Goal: Navigation & Orientation: Find specific page/section

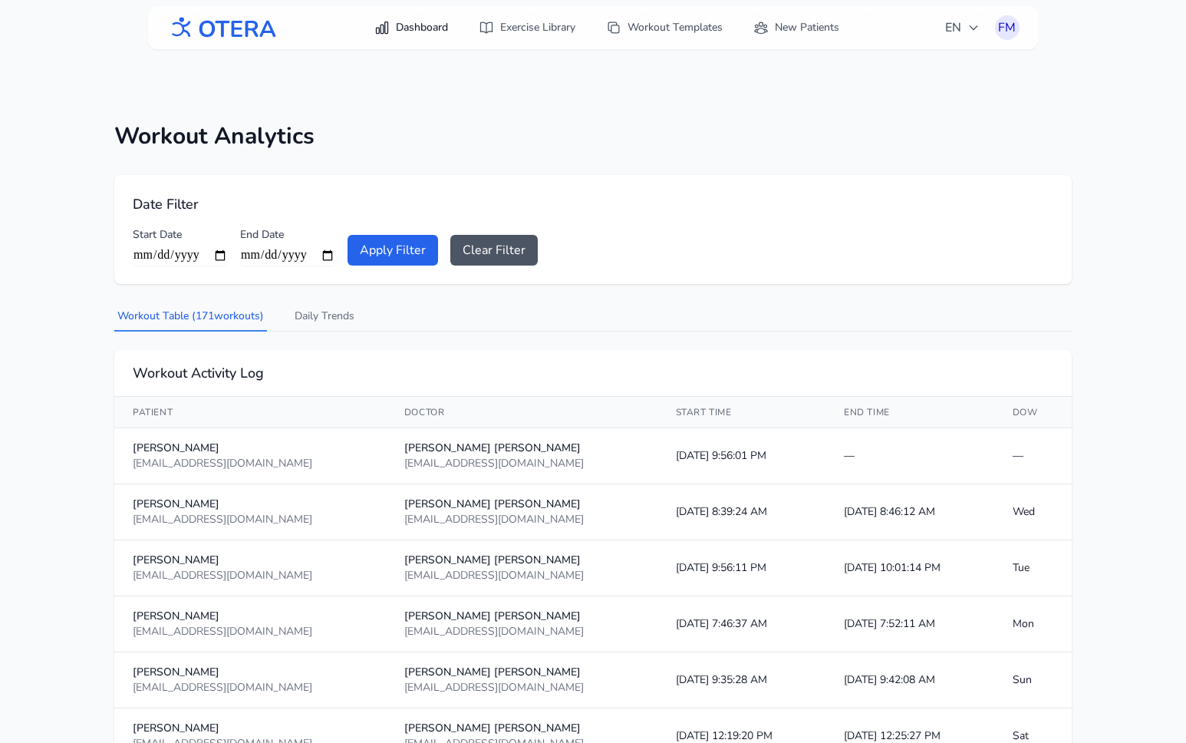
click at [404, 25] on link "Dashboard" at bounding box center [411, 28] width 92 height 28
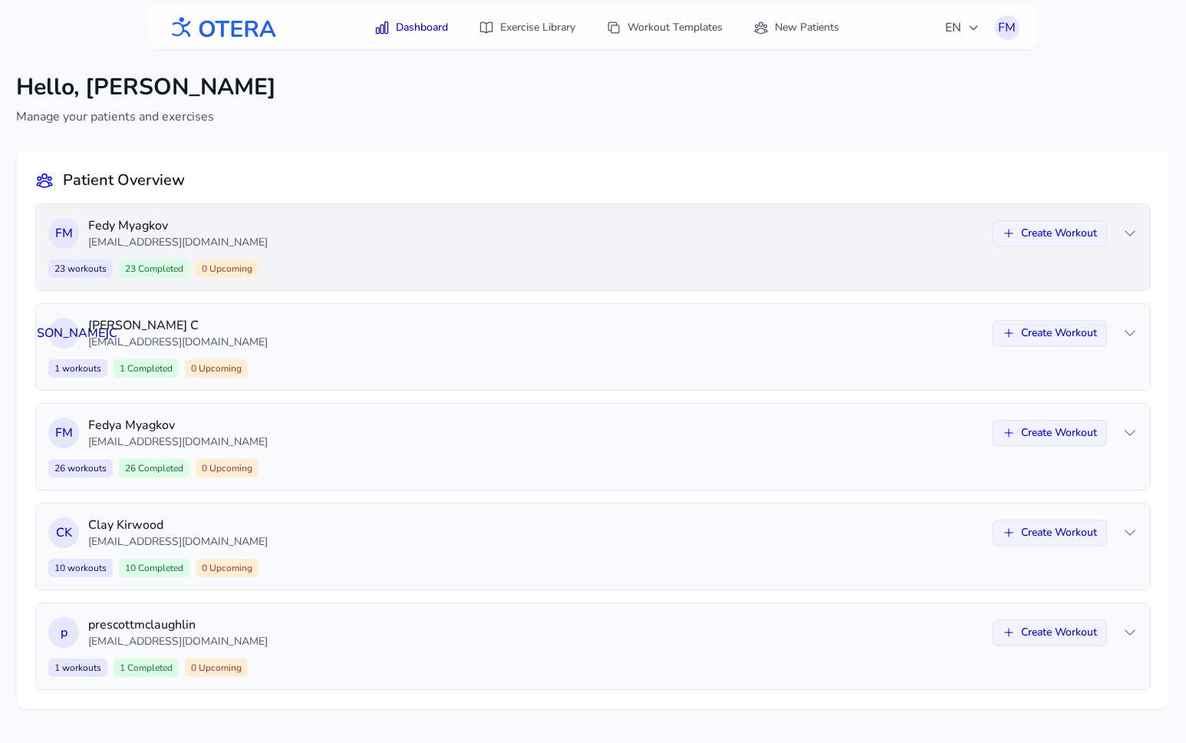
click at [710, 269] on div "23 workouts 23 Completed 0 Upcoming Create Workout" at bounding box center [592, 268] width 1089 height 18
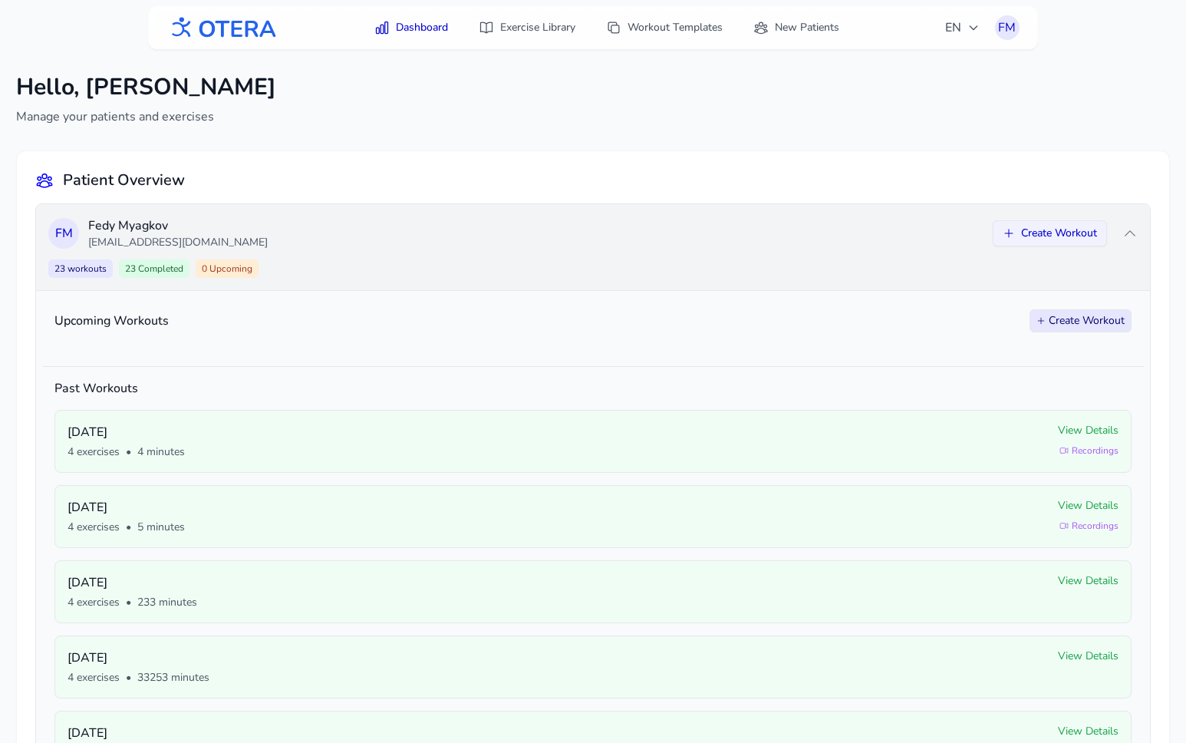
click at [710, 268] on div "23 workouts 23 Completed 0 Upcoming Create Workout" at bounding box center [592, 268] width 1089 height 18
